Goal: Task Accomplishment & Management: Manage account settings

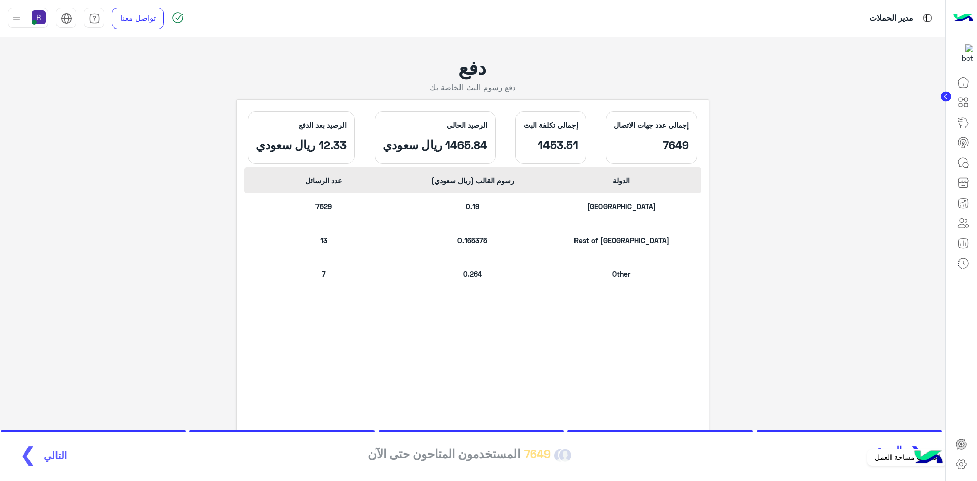
click at [961, 460] on icon at bounding box center [961, 464] width 12 height 12
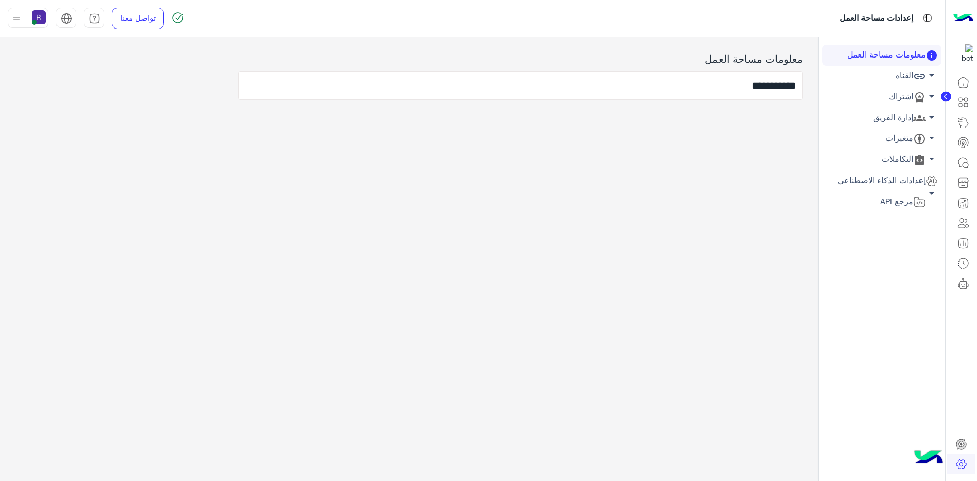
click at [912, 95] on link "اشتراك arrow_drop_down" at bounding box center [881, 97] width 119 height 21
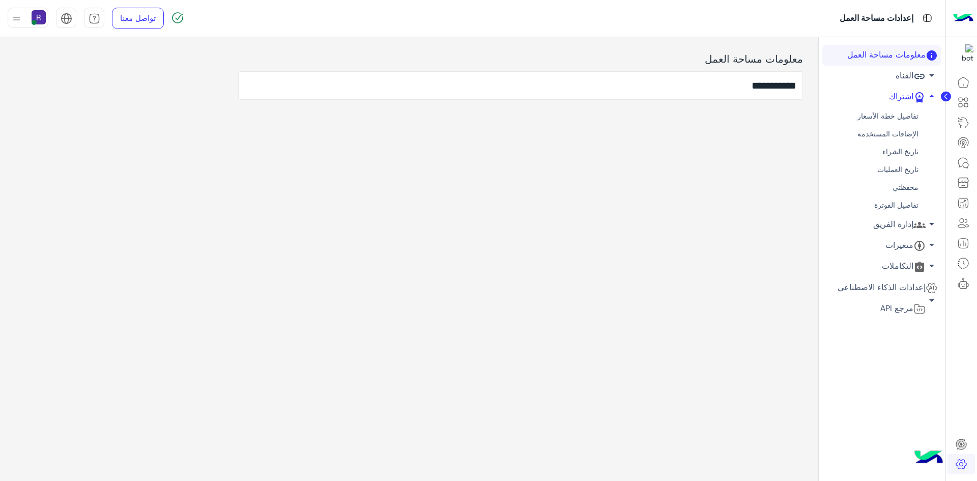
click at [903, 190] on link "محفظتي" at bounding box center [881, 188] width 119 height 18
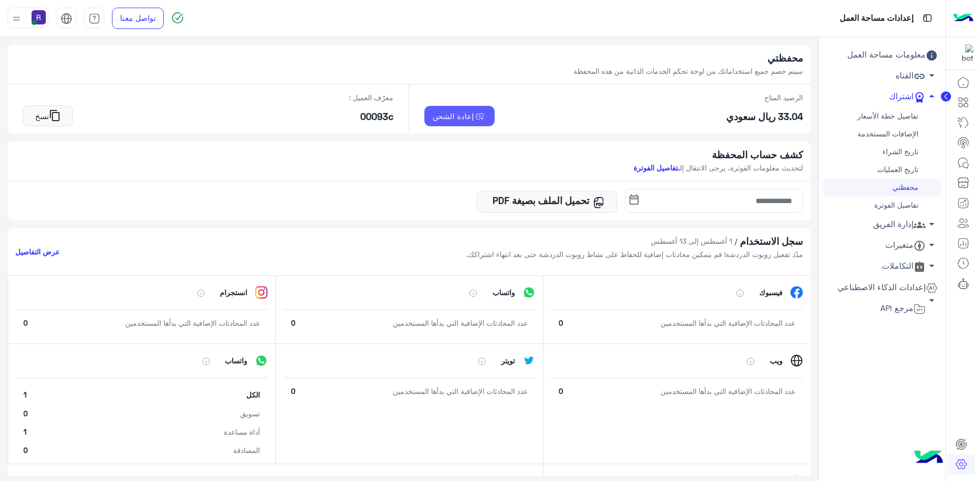
click at [476, 120] on img at bounding box center [480, 116] width 13 height 9
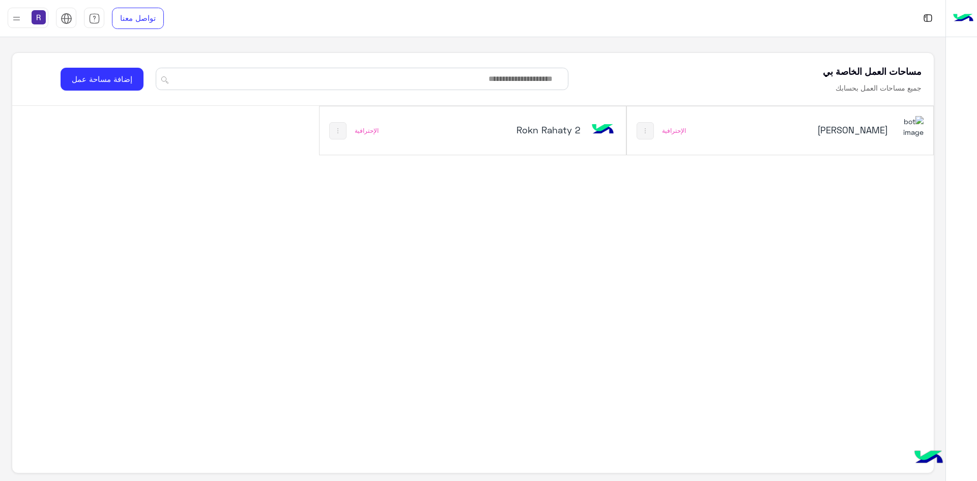
click at [827, 117] on div "[PERSON_NAME]" at bounding box center [837, 131] width 173 height 30
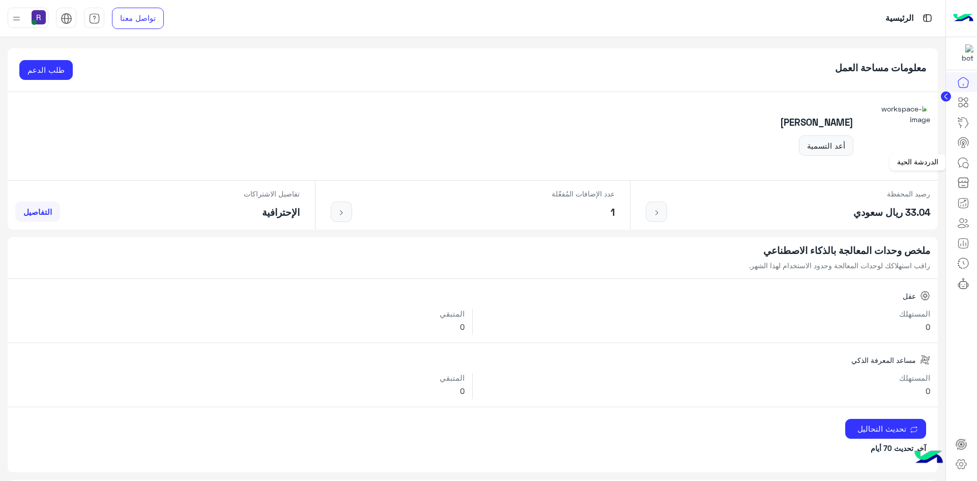
click at [963, 169] on link at bounding box center [963, 163] width 27 height 20
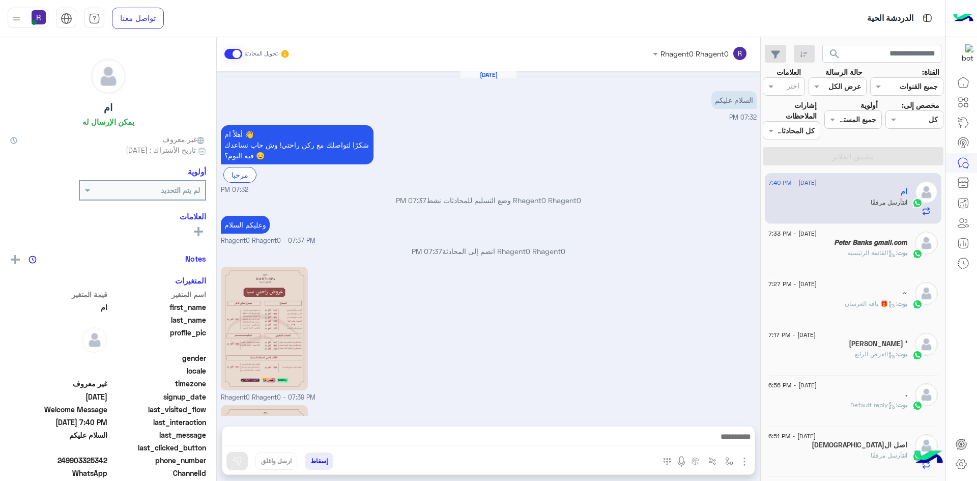
scroll to position [125, 0]
